Goal: Transaction & Acquisition: Purchase product/service

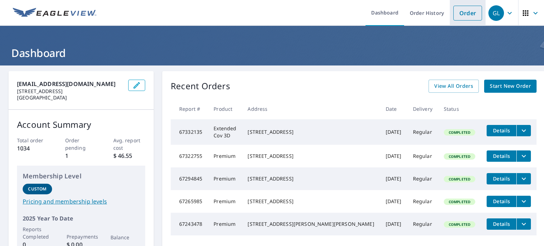
click at [458, 11] on link "Order" at bounding box center [467, 13] width 29 height 15
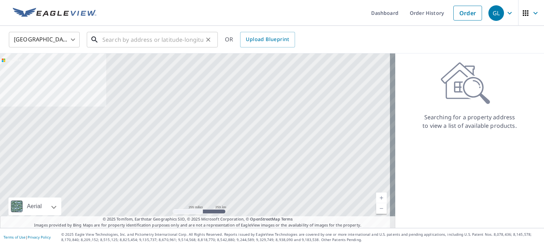
click at [143, 38] on input "text" at bounding box center [152, 40] width 101 height 20
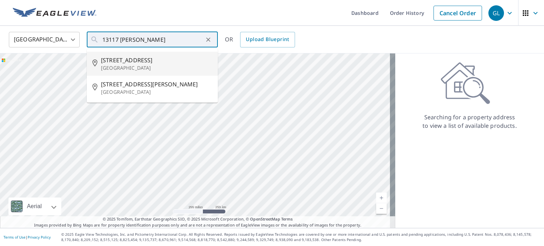
type input "[STREET_ADDRESS]"
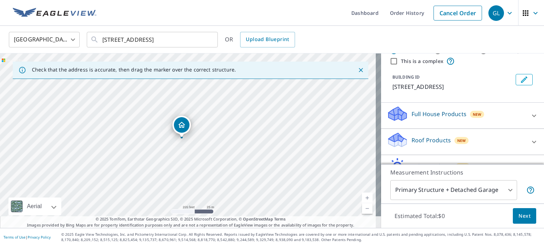
scroll to position [35, 0]
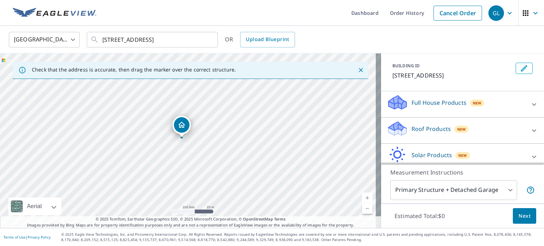
click at [421, 133] on p "Roof Products" at bounding box center [431, 129] width 39 height 9
click at [398, 155] on p "Premium" at bounding box center [409, 150] width 25 height 9
click at [397, 155] on input "Premium $20.5 - $66" at bounding box center [392, 151] width 11 height 9
checkbox input "true"
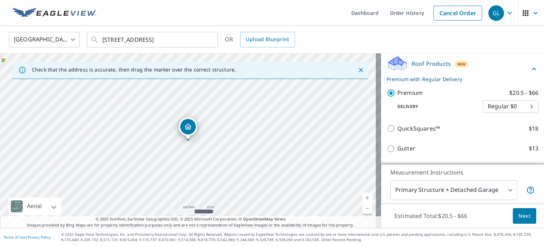
scroll to position [106, 0]
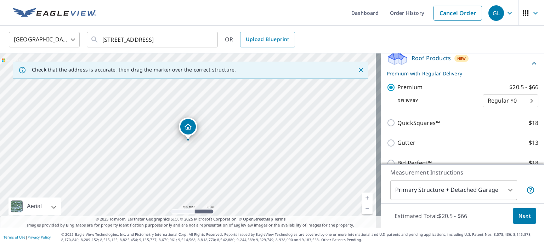
click at [519, 219] on span "Next" at bounding box center [525, 216] width 12 height 9
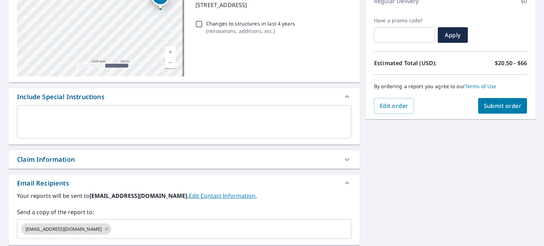
scroll to position [142, 0]
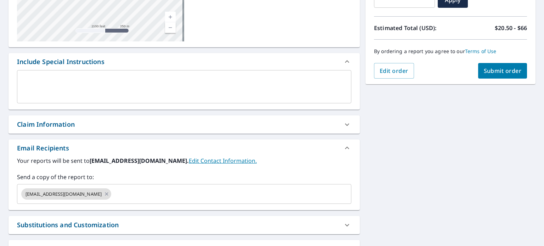
click at [65, 119] on div "Claim Information" at bounding box center [184, 124] width 351 height 18
checkbox input "true"
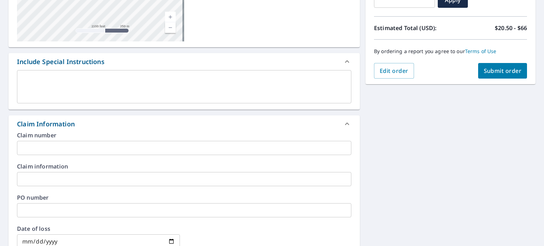
click at [55, 146] on input "text" at bounding box center [184, 148] width 334 height 14
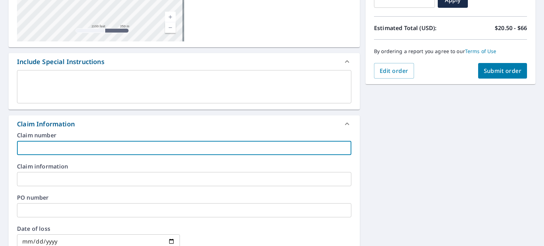
type input "300-PERFORMANCE"
checkbox input "true"
click at [61, 208] on input "text" at bounding box center [184, 210] width 334 height 14
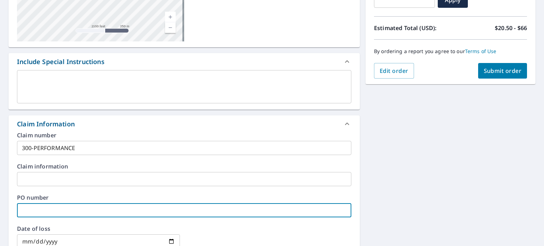
type input "7"
checkbox input "true"
type input "79"
checkbox input "true"
type input "798"
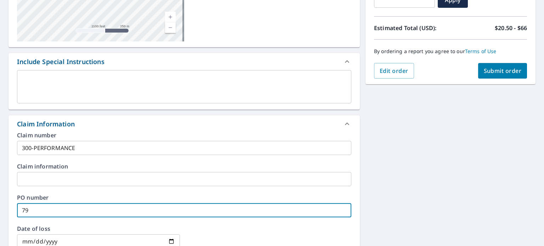
checkbox input "true"
type input "7980"
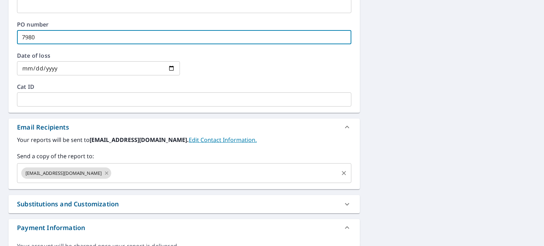
scroll to position [319, 0]
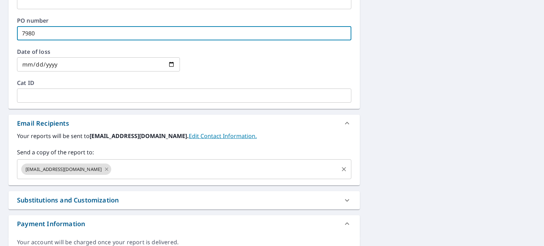
click at [104, 168] on icon at bounding box center [107, 169] width 6 height 8
checkbox input "true"
type input "7980"
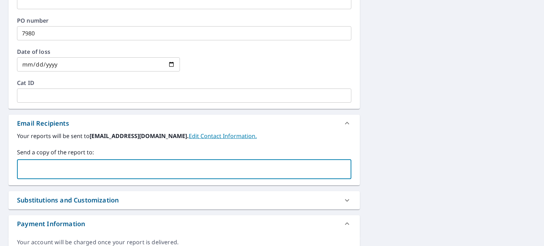
click at [76, 168] on input "text" at bounding box center [178, 169] width 317 height 13
type input "[EMAIL_ADDRESS][DOMAIN_NAME]"
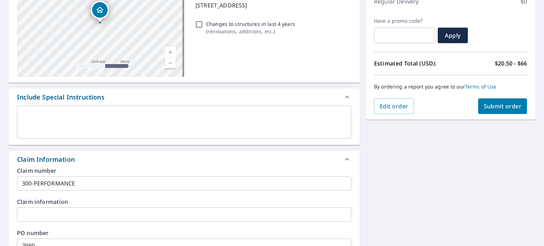
scroll to position [106, 0]
click at [497, 103] on span "Submit order" at bounding box center [503, 106] width 38 height 8
checkbox input "true"
